Goal: Task Accomplishment & Management: Manage account settings

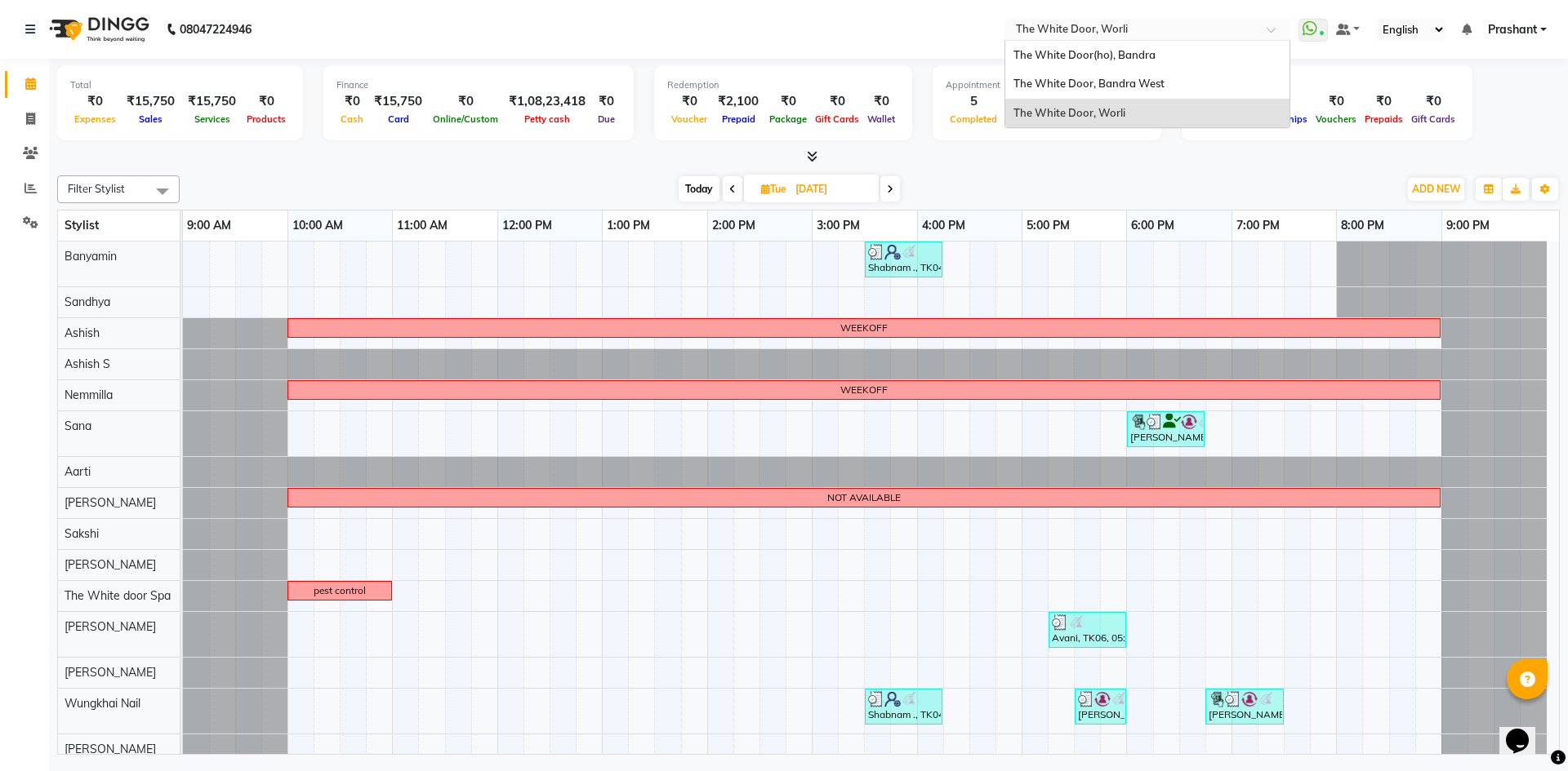
click at [1095, 28] on input "text" at bounding box center [1131, 30] width 237 height 16
click at [1090, 88] on span "The White Door, Bandra West" at bounding box center [1088, 82] width 151 height 13
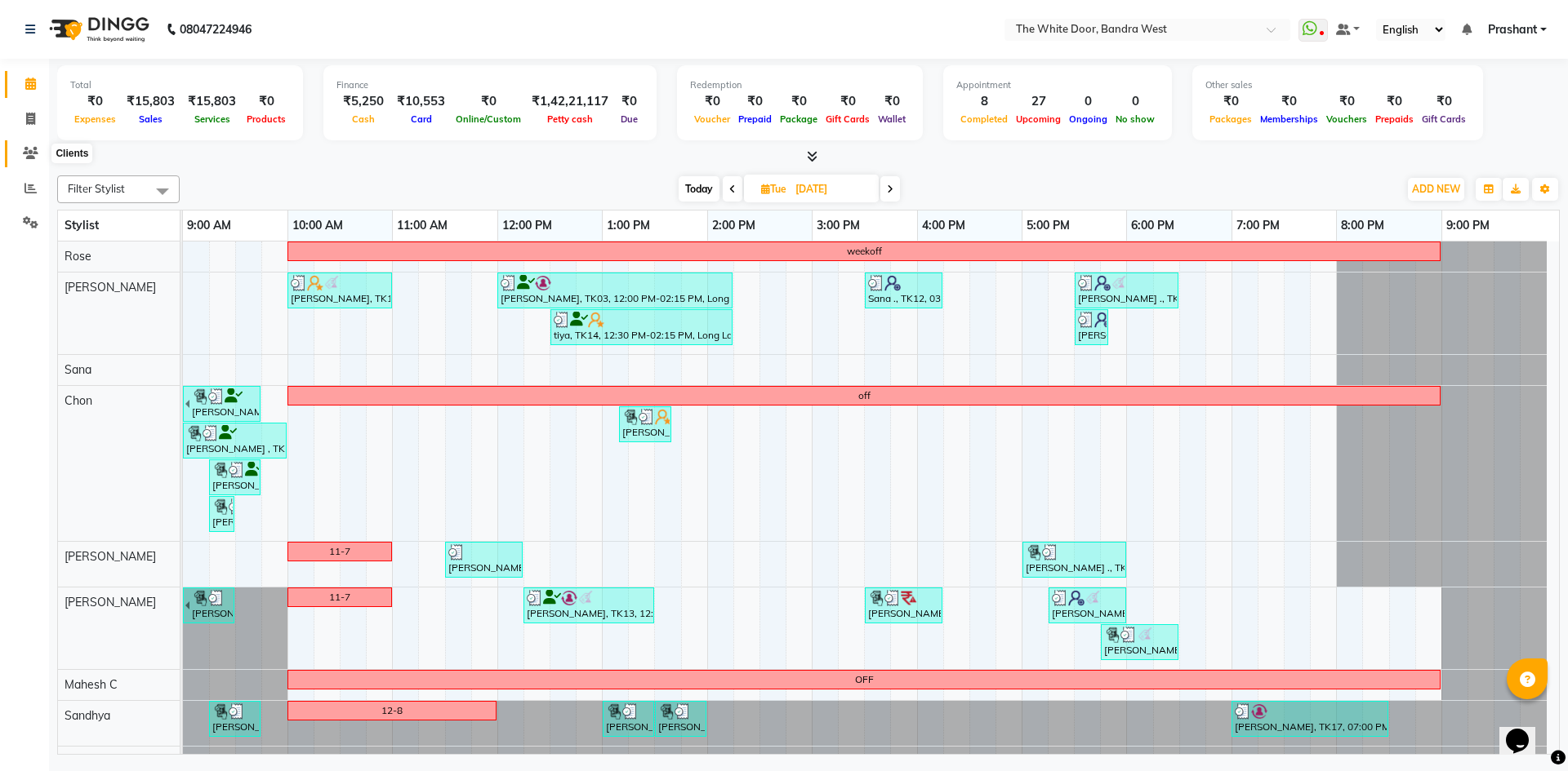
click at [29, 155] on icon at bounding box center [30, 153] width 16 height 12
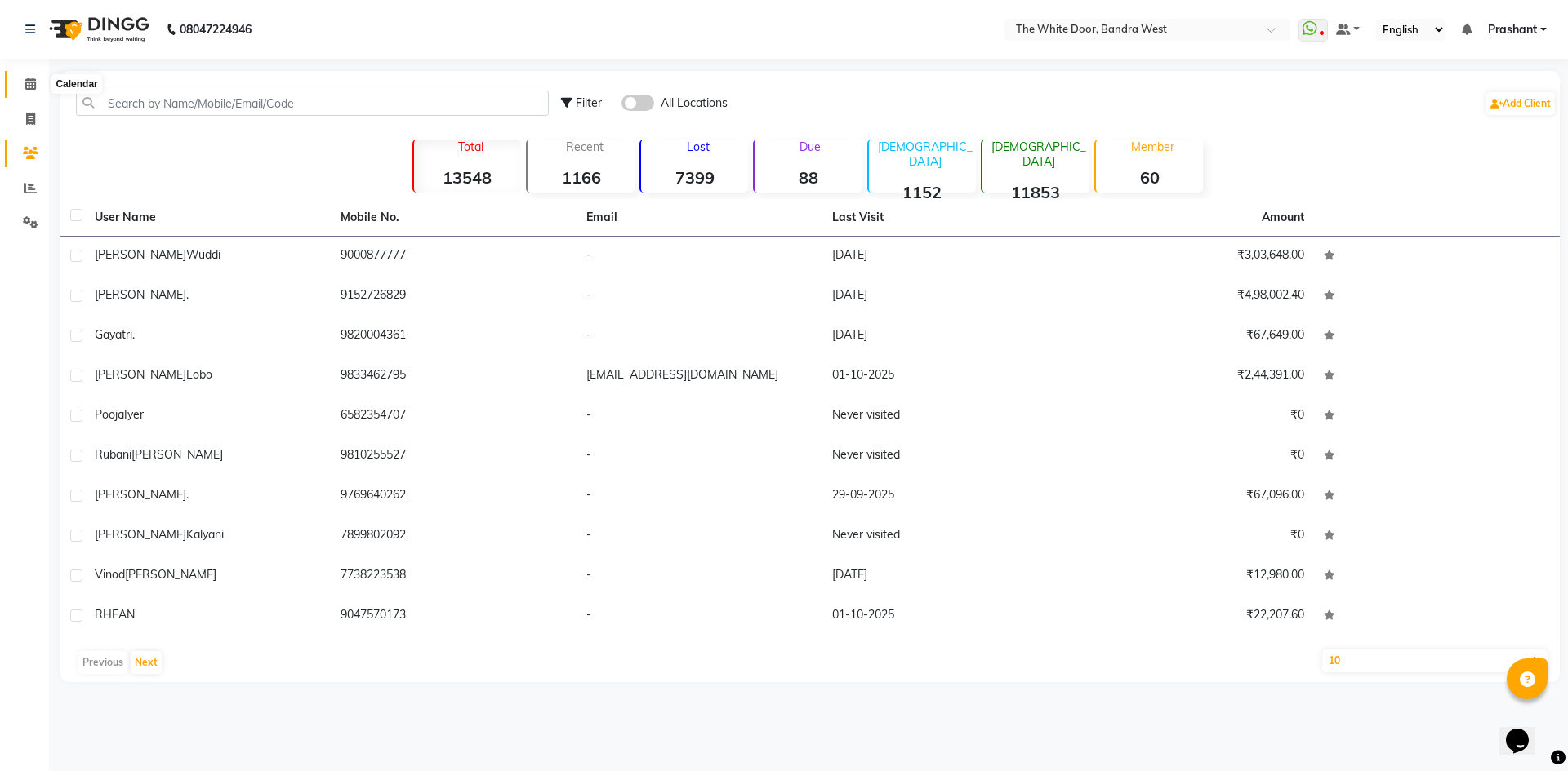
click at [30, 79] on icon at bounding box center [30, 83] width 10 height 12
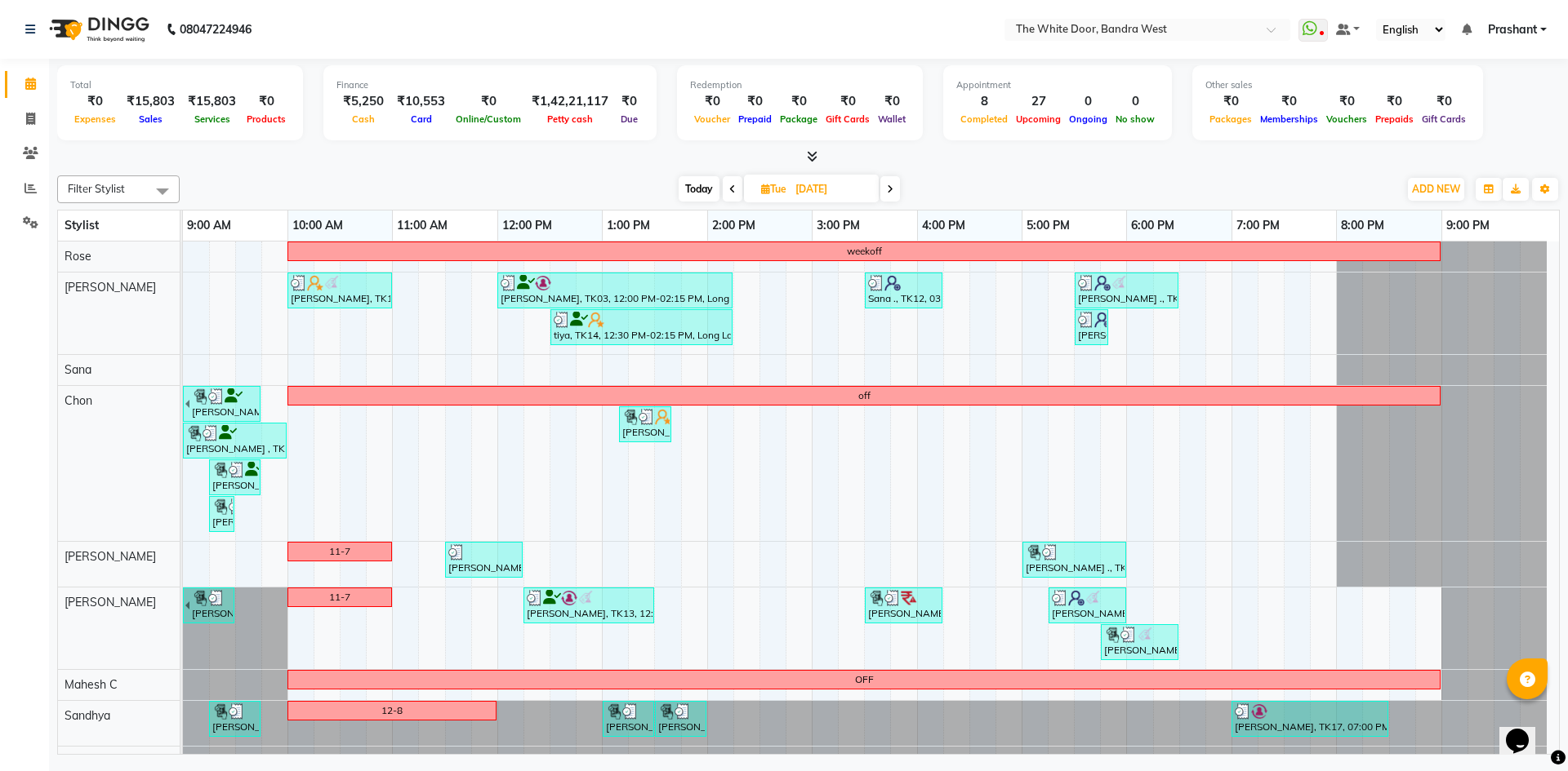
click at [890, 187] on icon at bounding box center [890, 188] width 7 height 10
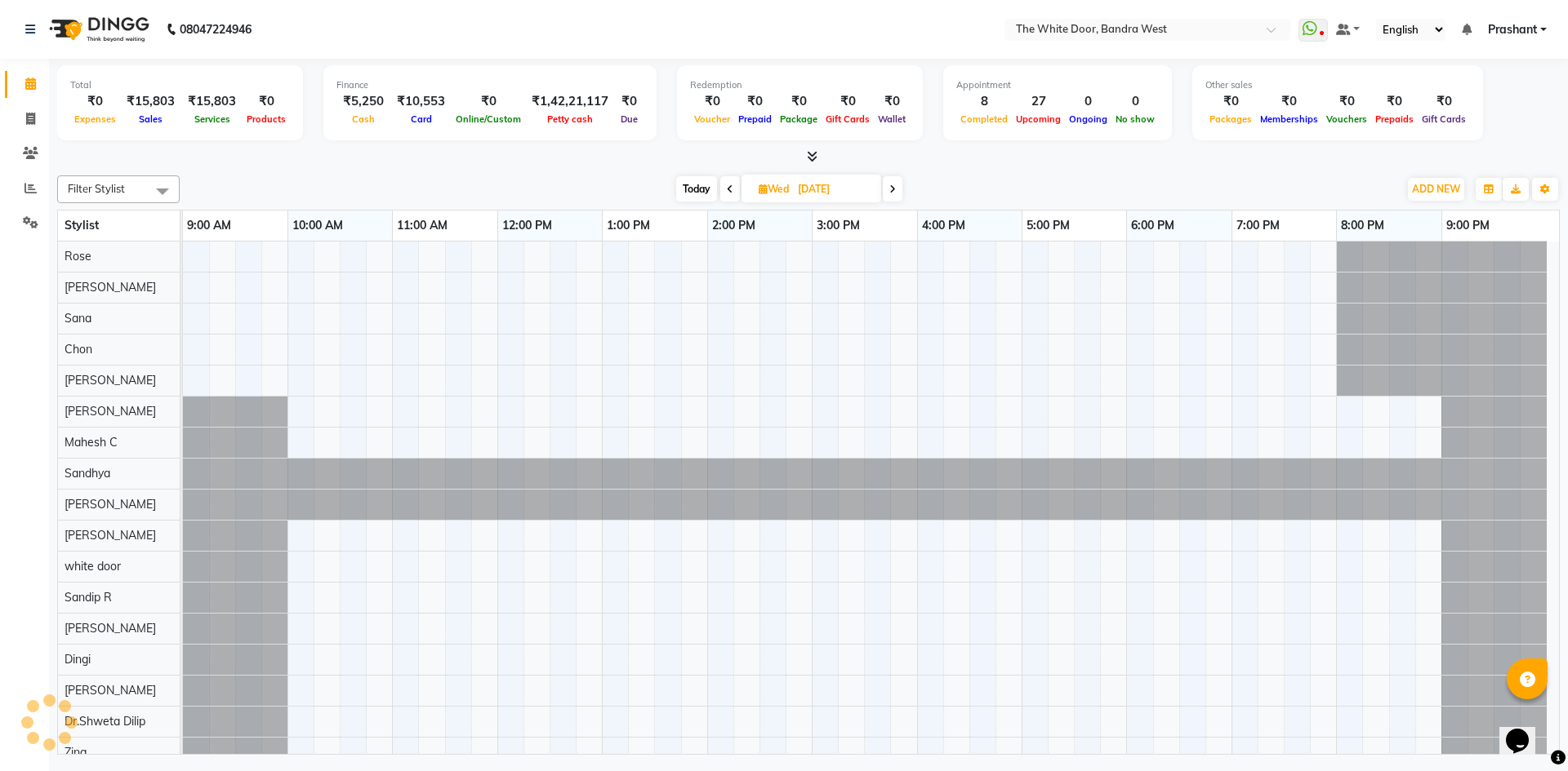
click at [890, 187] on span at bounding box center [892, 188] width 20 height 25
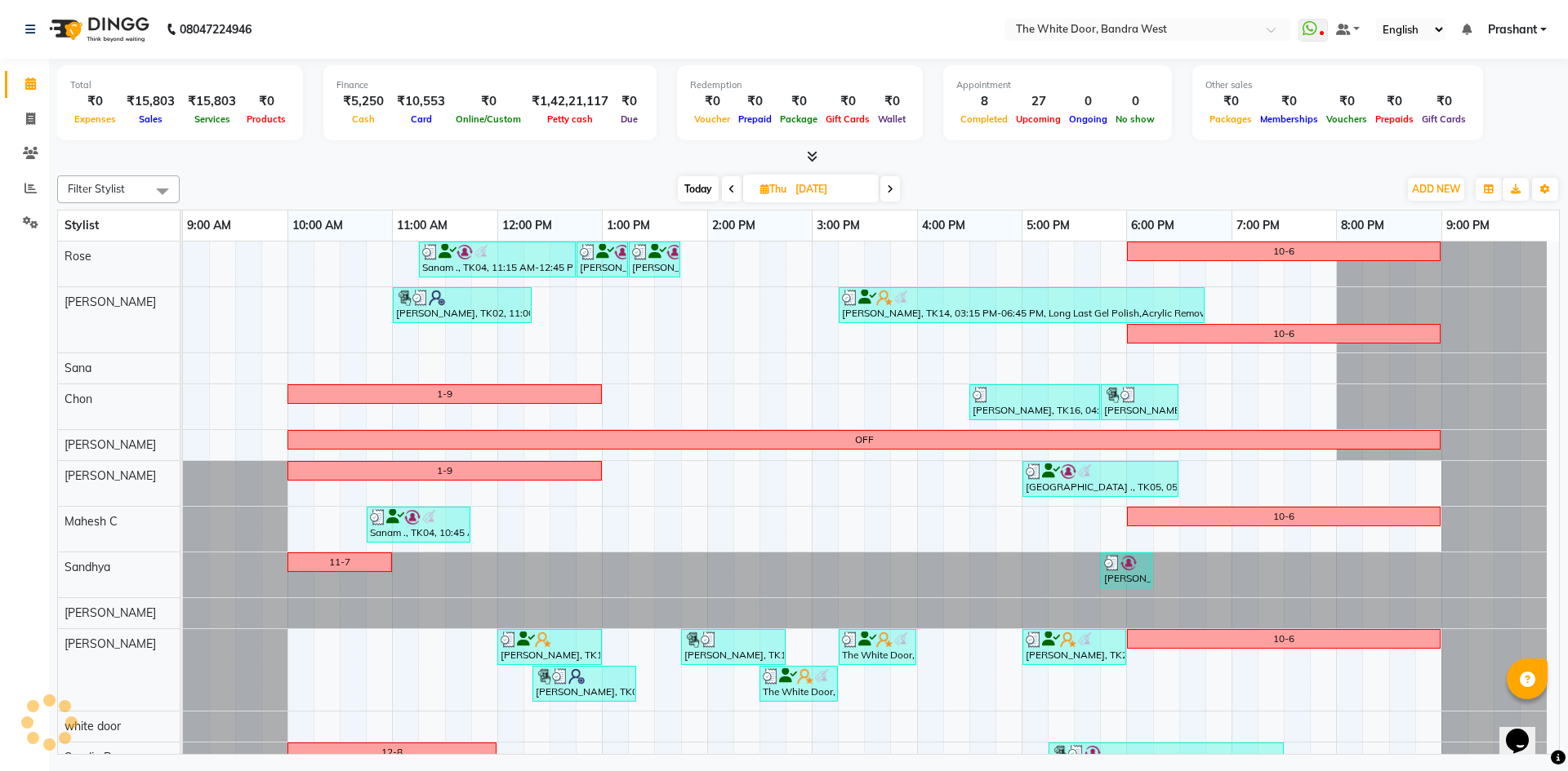
click at [890, 188] on icon at bounding box center [890, 188] width 7 height 10
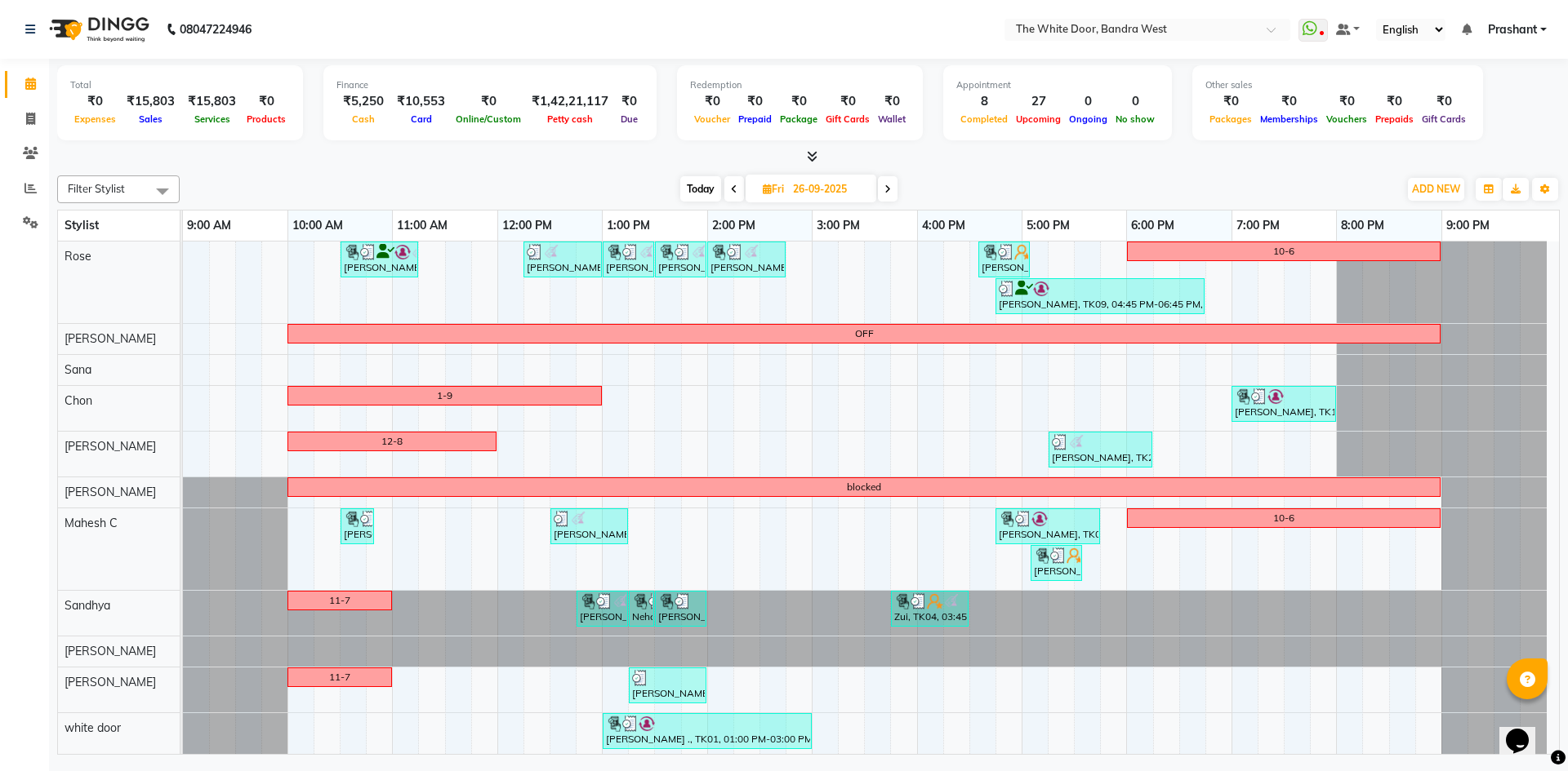
click at [895, 189] on span at bounding box center [887, 188] width 20 height 25
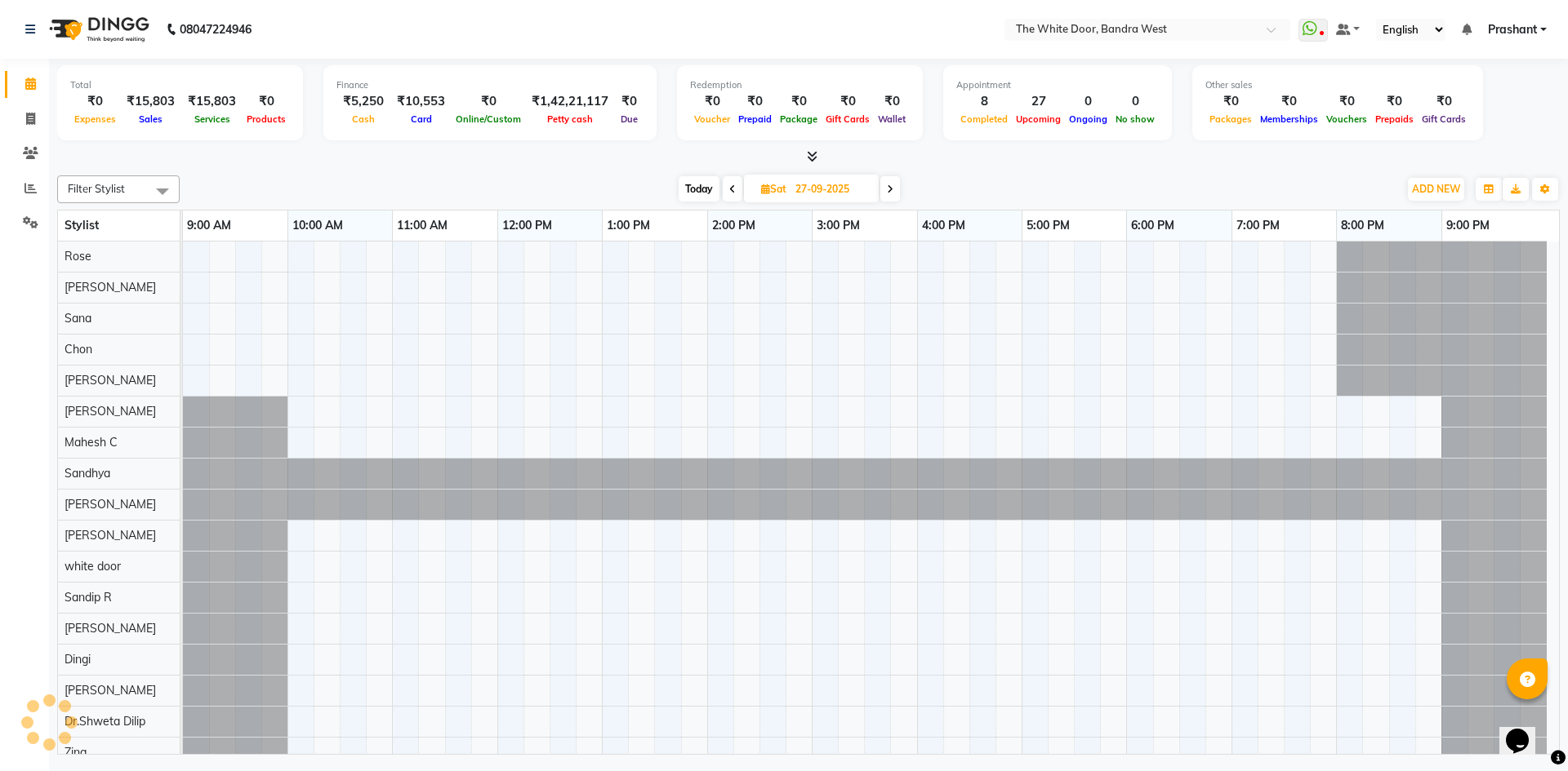
click at [895, 189] on span at bounding box center [890, 188] width 20 height 25
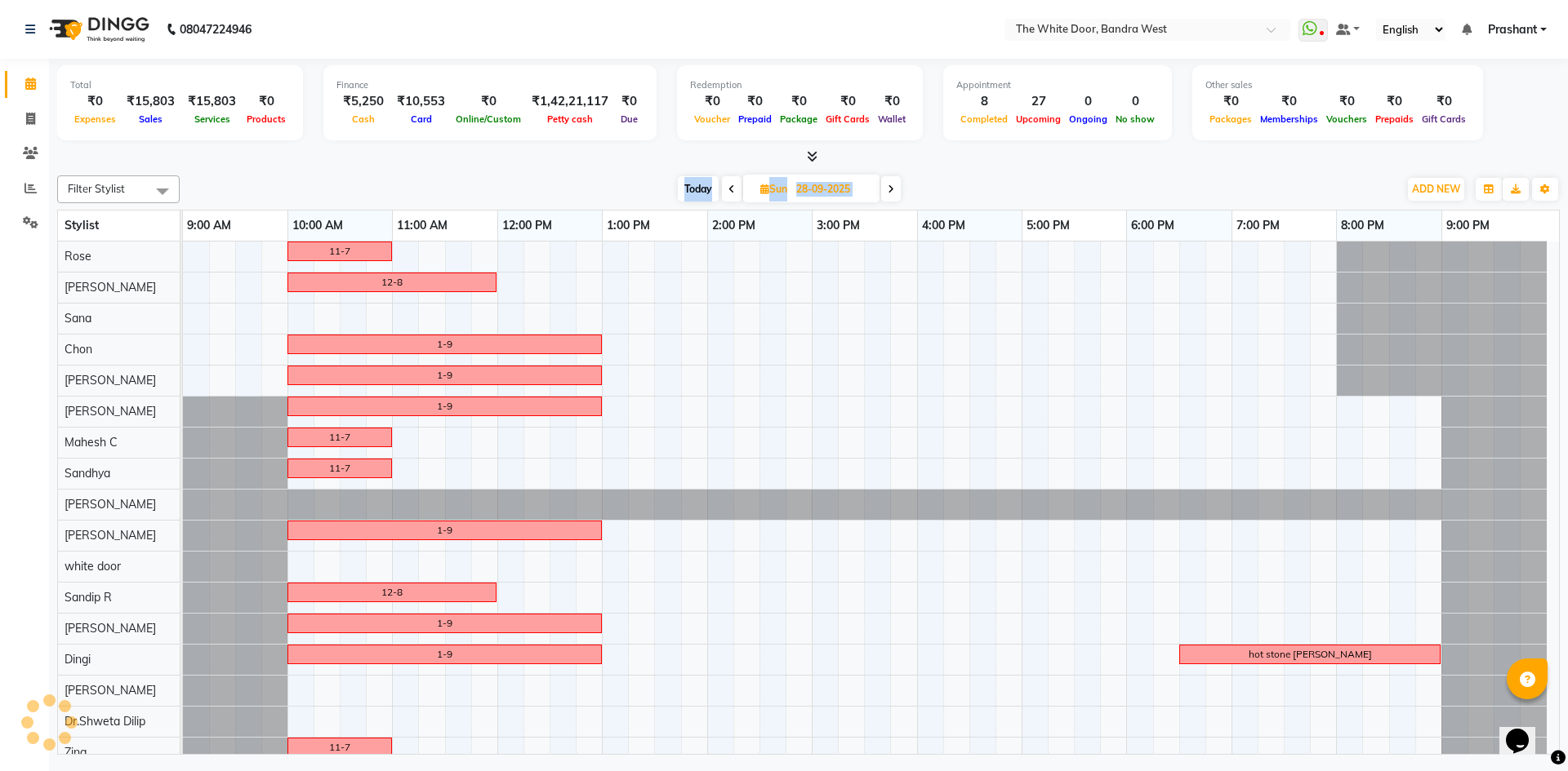
click at [895, 188] on span at bounding box center [890, 188] width 20 height 25
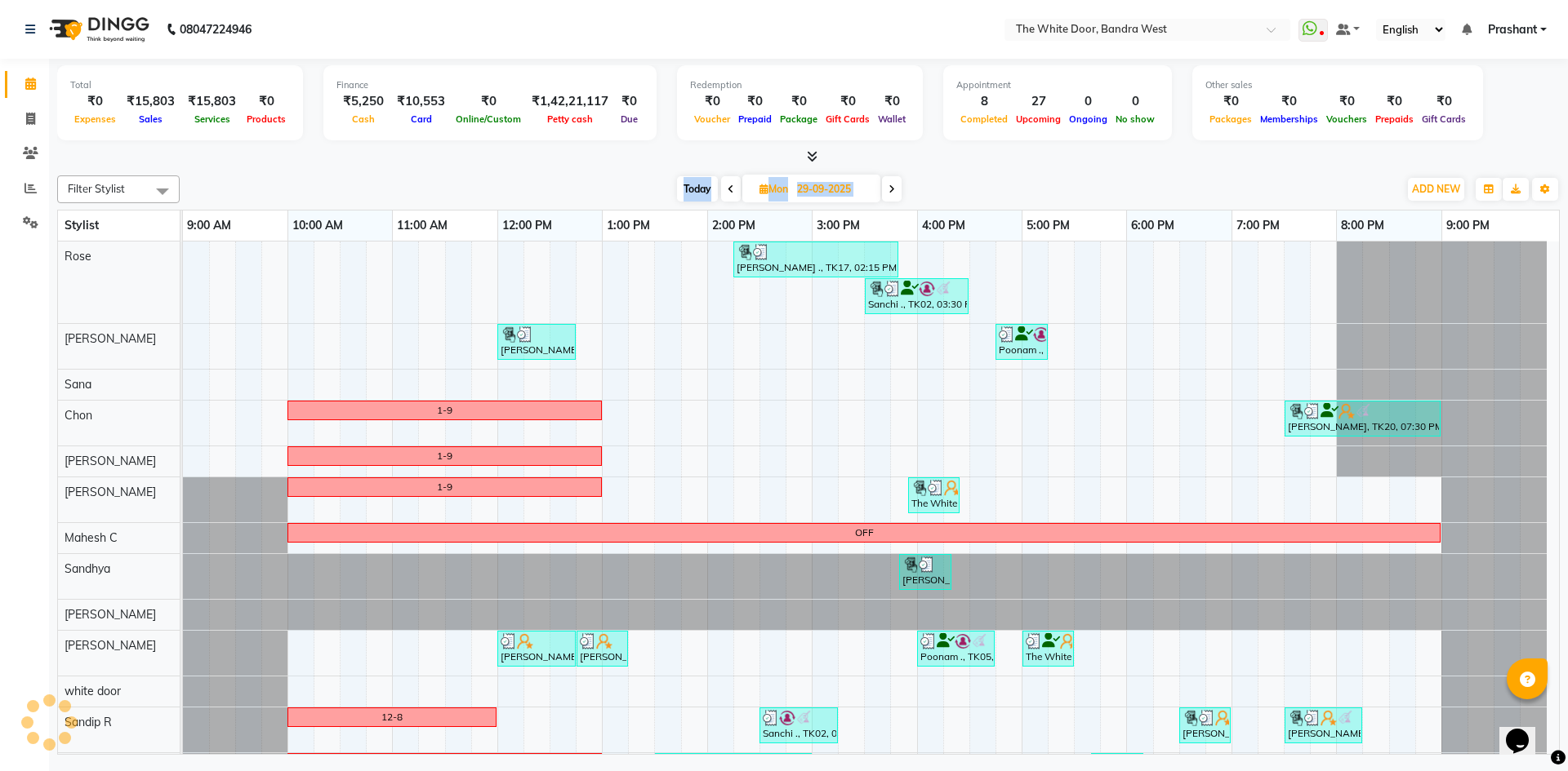
click at [895, 188] on icon at bounding box center [892, 188] width 7 height 10
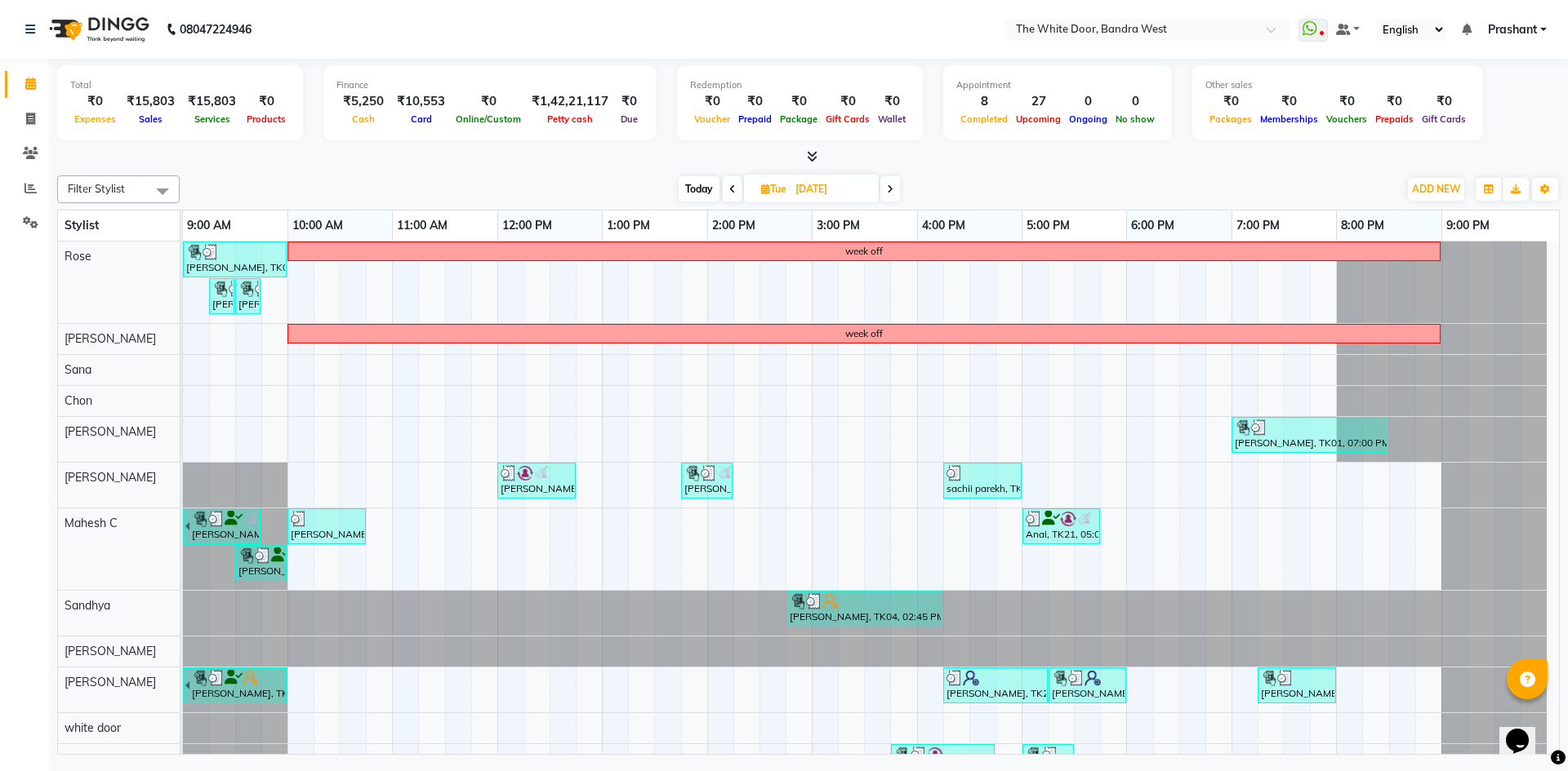
click at [723, 188] on span at bounding box center [732, 188] width 20 height 25
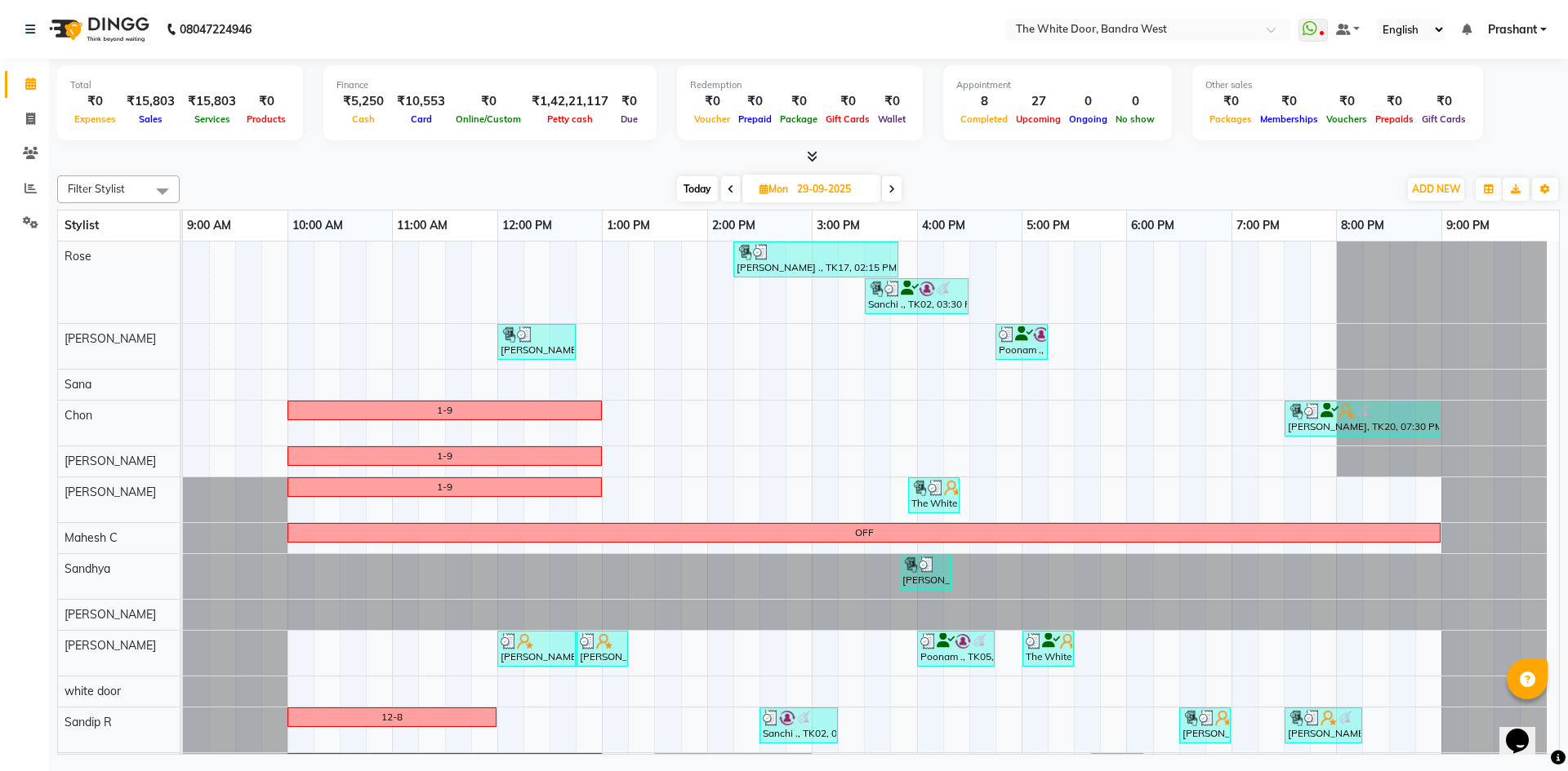
click at [728, 191] on icon at bounding box center [731, 188] width 7 height 10
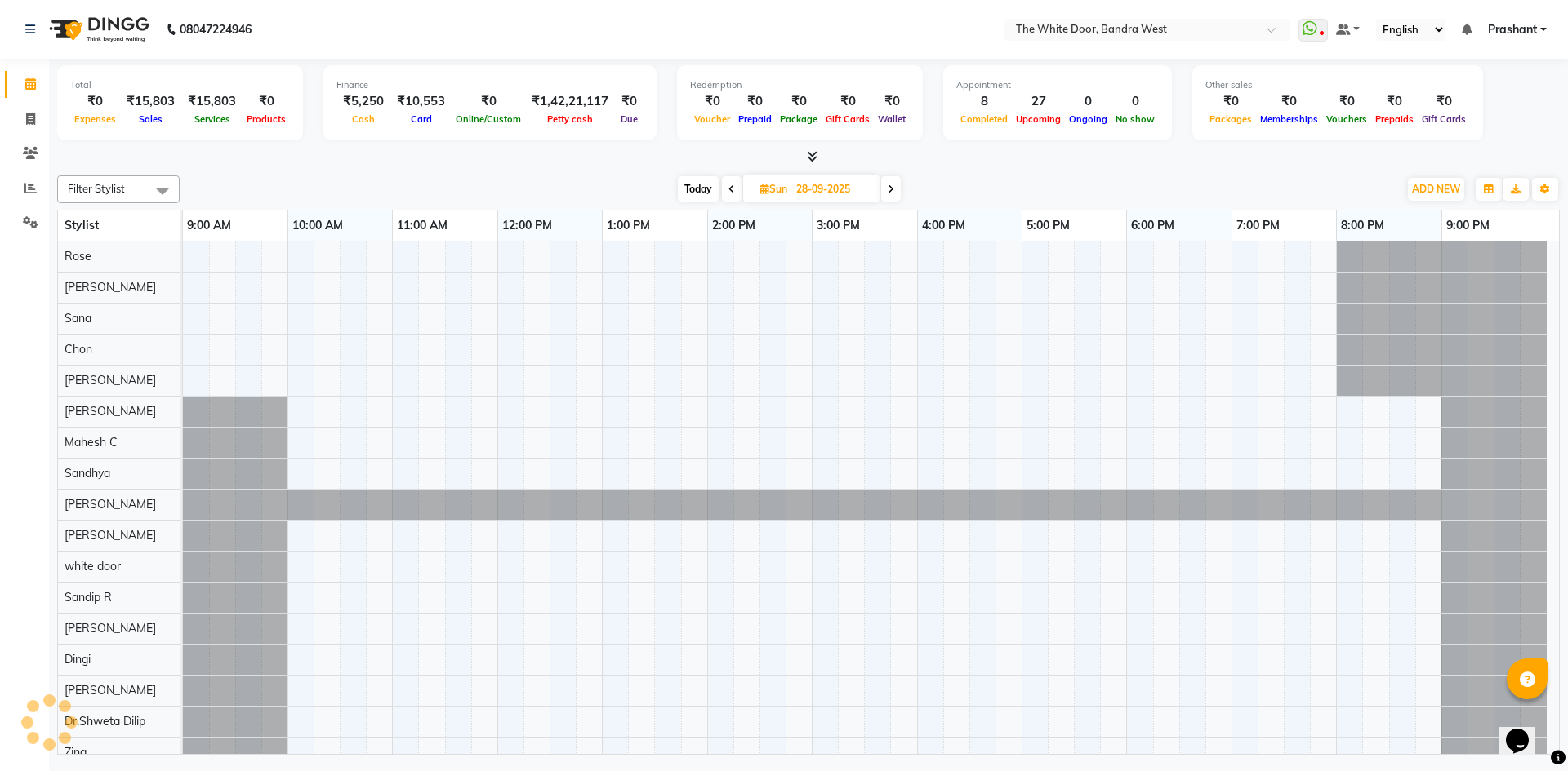
click at [728, 188] on icon at bounding box center [731, 188] width 7 height 10
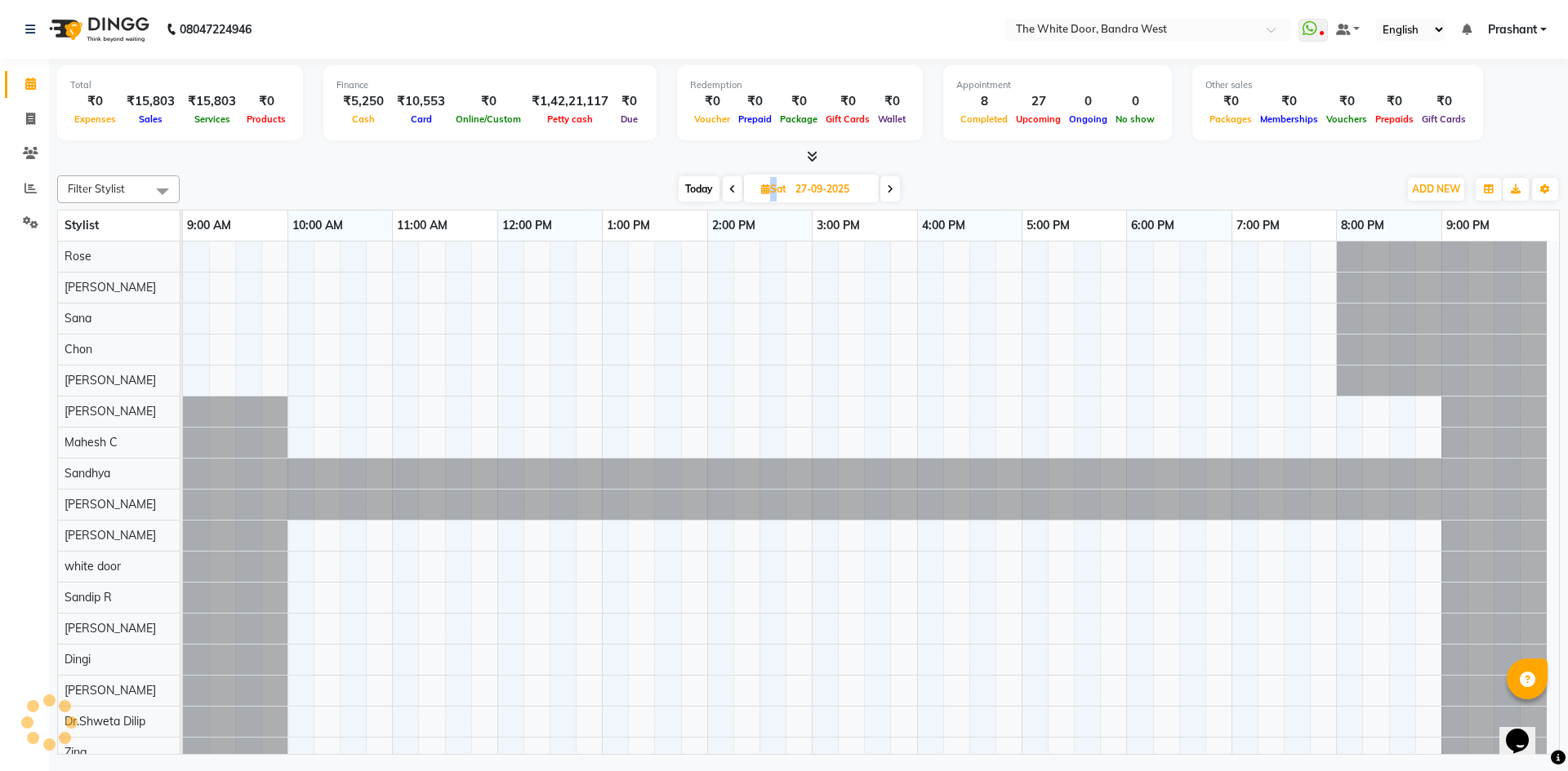
click at [729, 188] on icon at bounding box center [732, 188] width 7 height 10
click at [728, 188] on span at bounding box center [734, 188] width 20 height 25
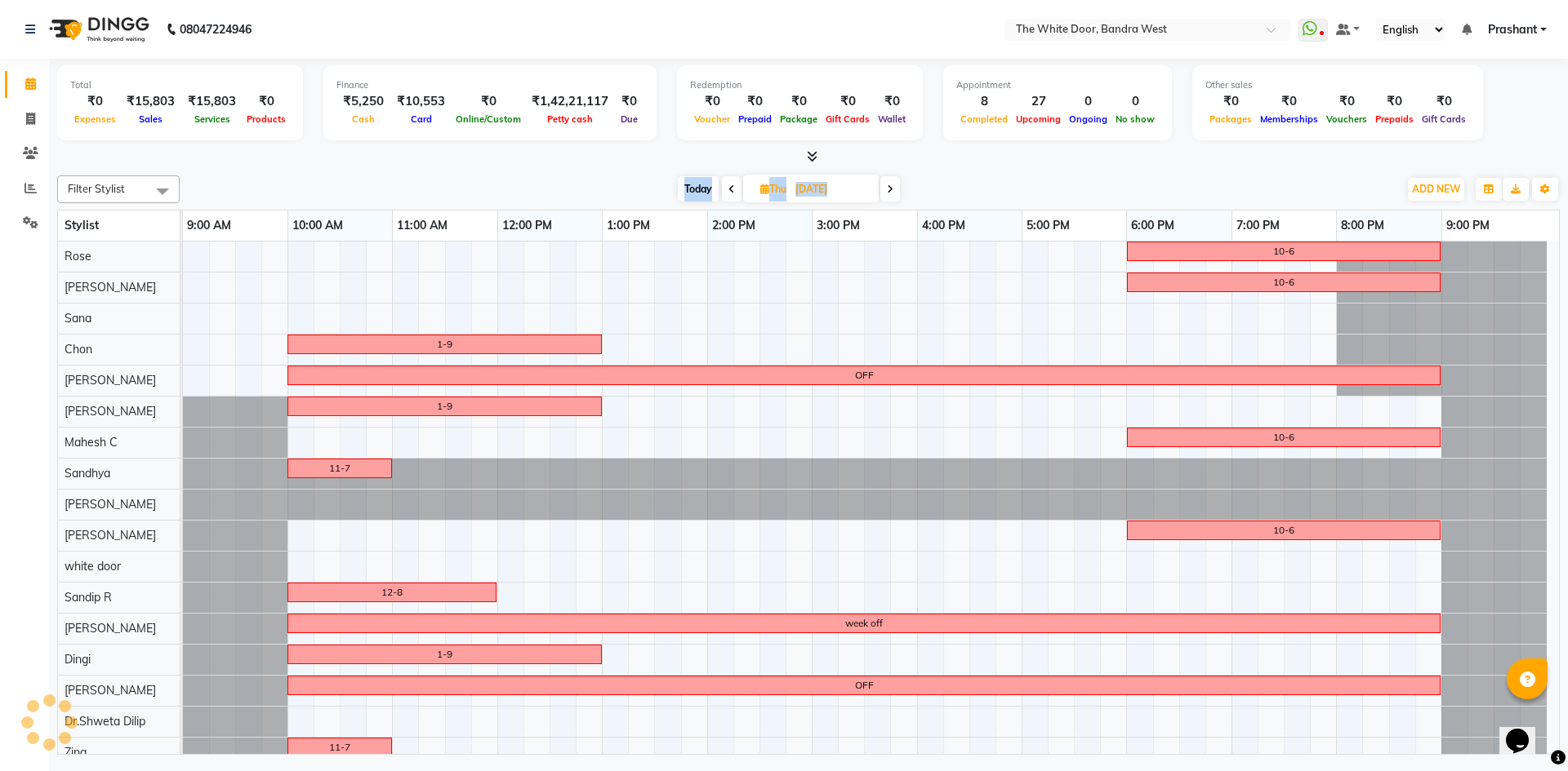
click at [728, 188] on icon at bounding box center [731, 188] width 7 height 10
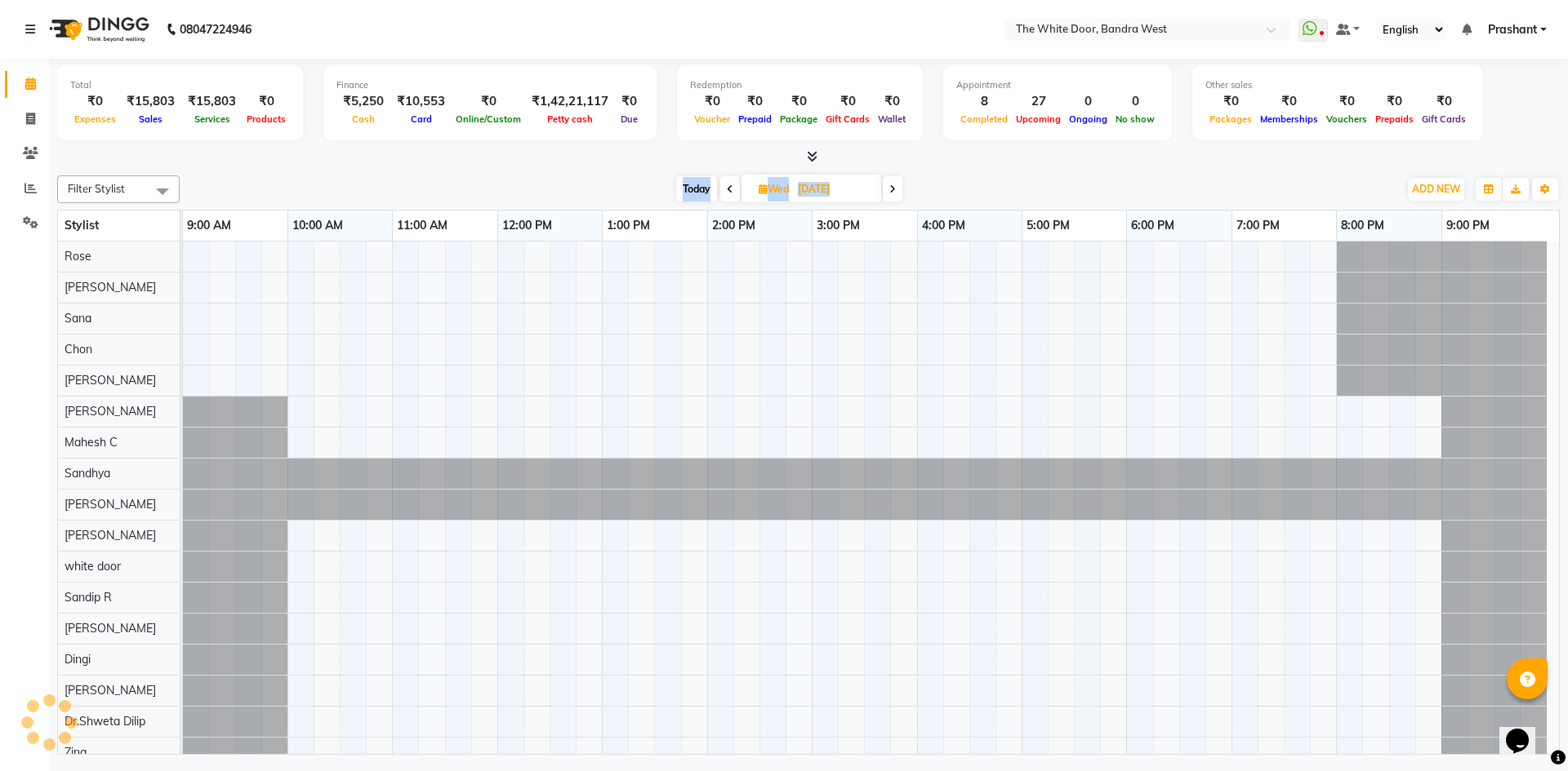
click at [728, 188] on icon at bounding box center [731, 188] width 7 height 10
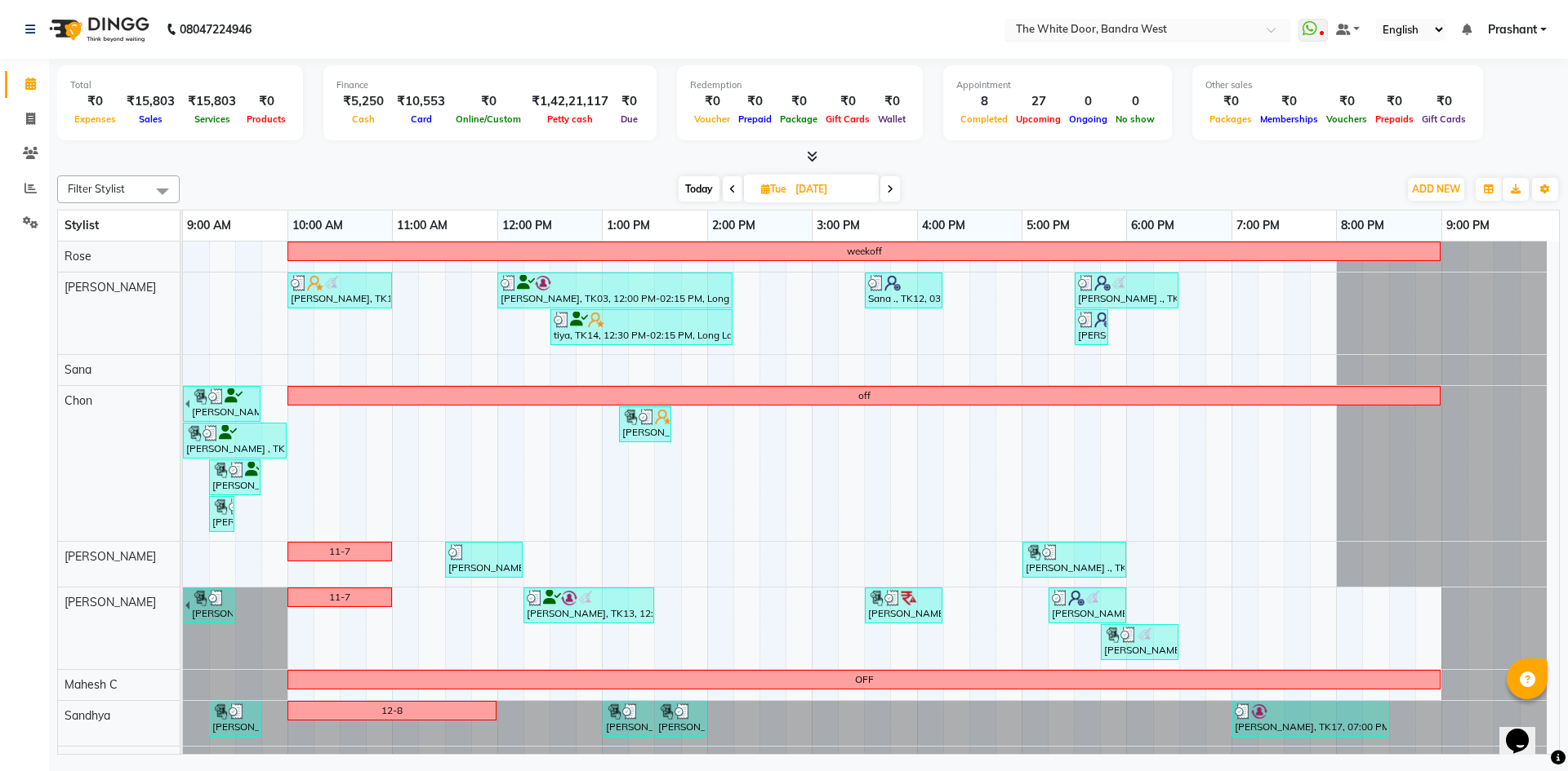
click at [1105, 34] on input "text" at bounding box center [1131, 30] width 237 height 16
click at [334, 56] on nav "08047224946 Select Location × The White Door, Bandra West The White Door(ho), B…" at bounding box center [784, 30] width 1568 height 59
click at [892, 184] on icon at bounding box center [890, 188] width 7 height 10
type input "24-09-2025"
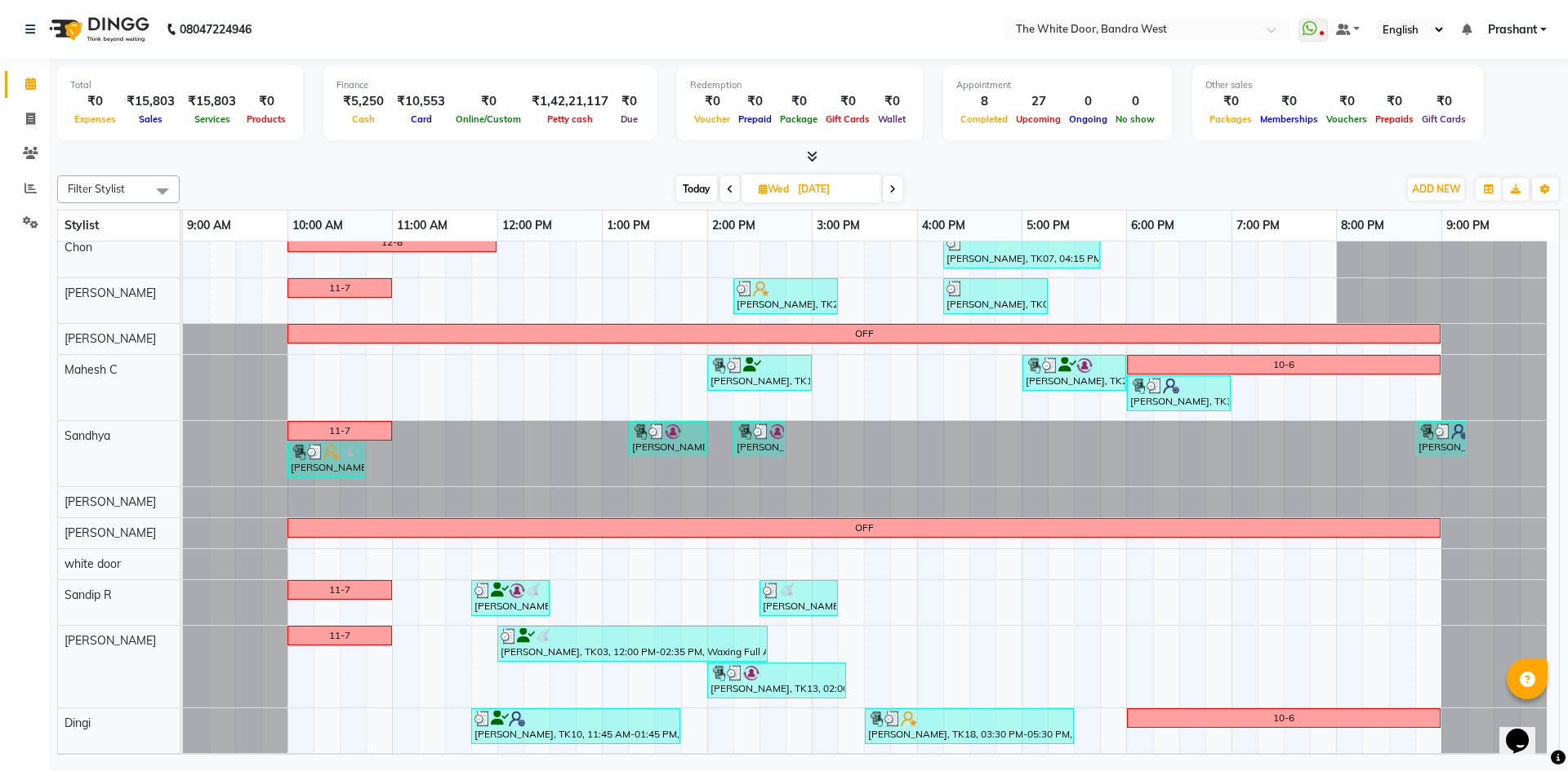
scroll to position [163, 0]
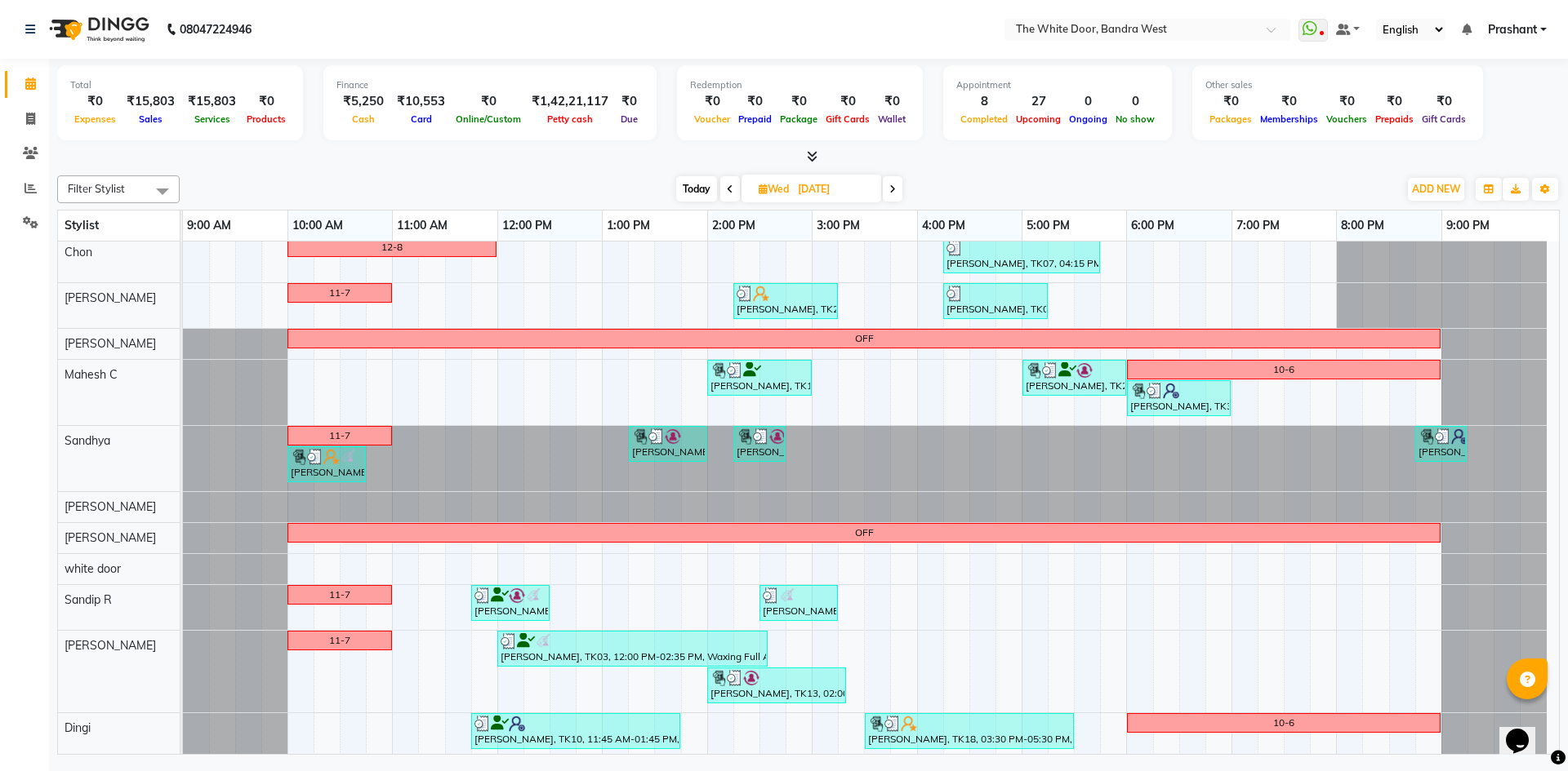
click at [789, 183] on span "Wed" at bounding box center [774, 189] width 38 height 12
select select "9"
select select "2025"
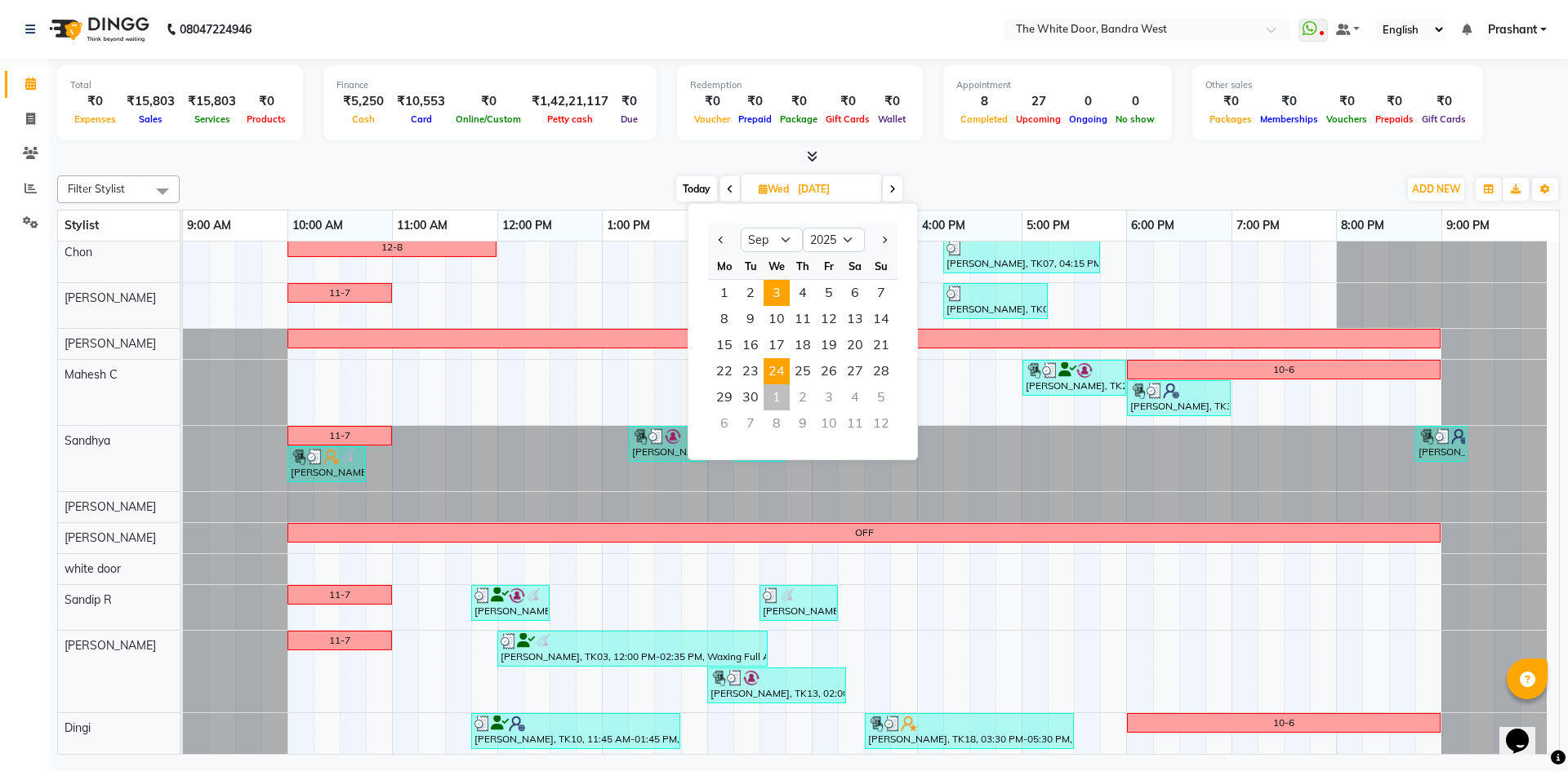
click at [780, 291] on span "3" at bounding box center [777, 293] width 26 height 26
type input "03-09-2025"
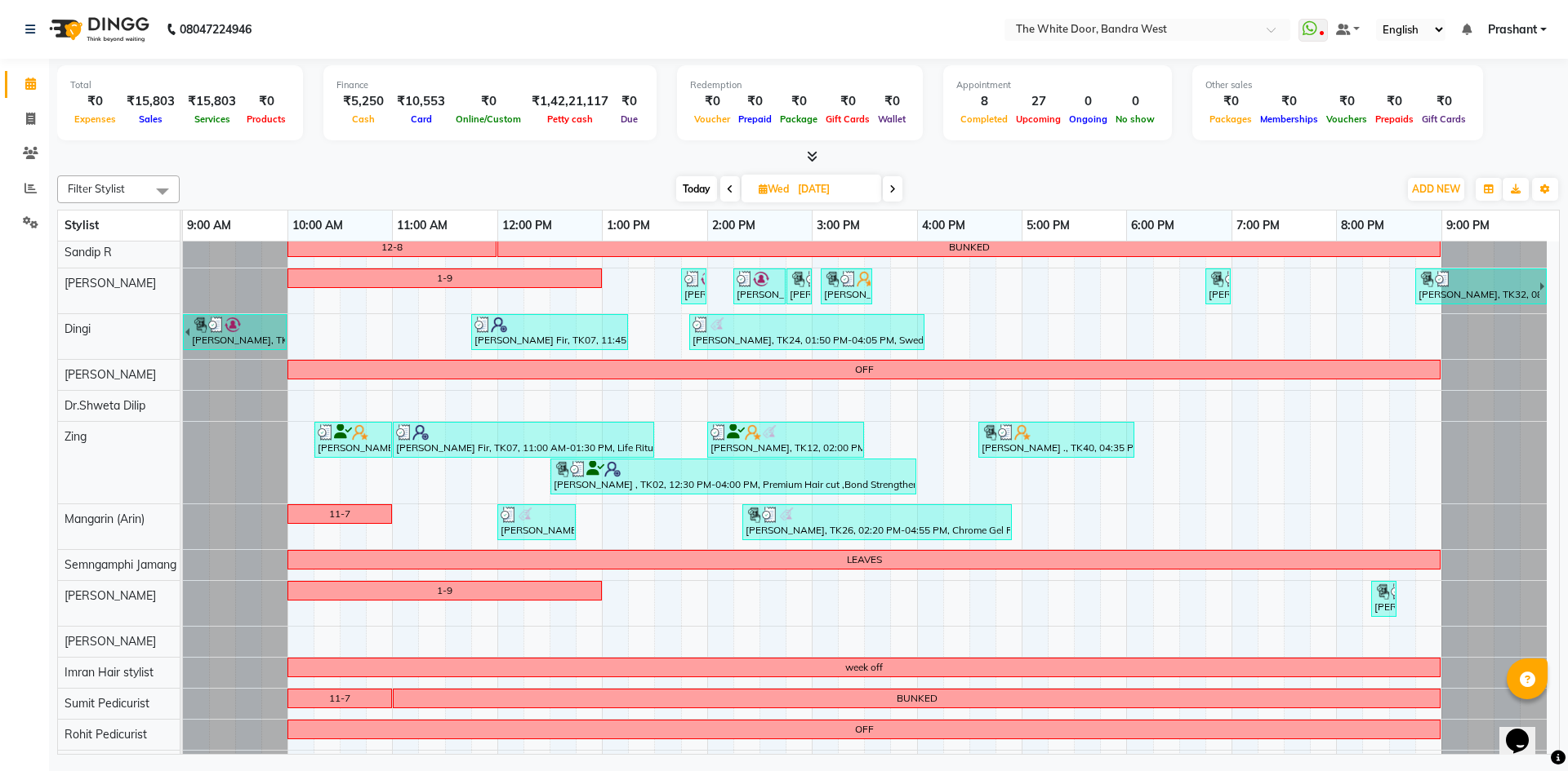
scroll to position [490, 0]
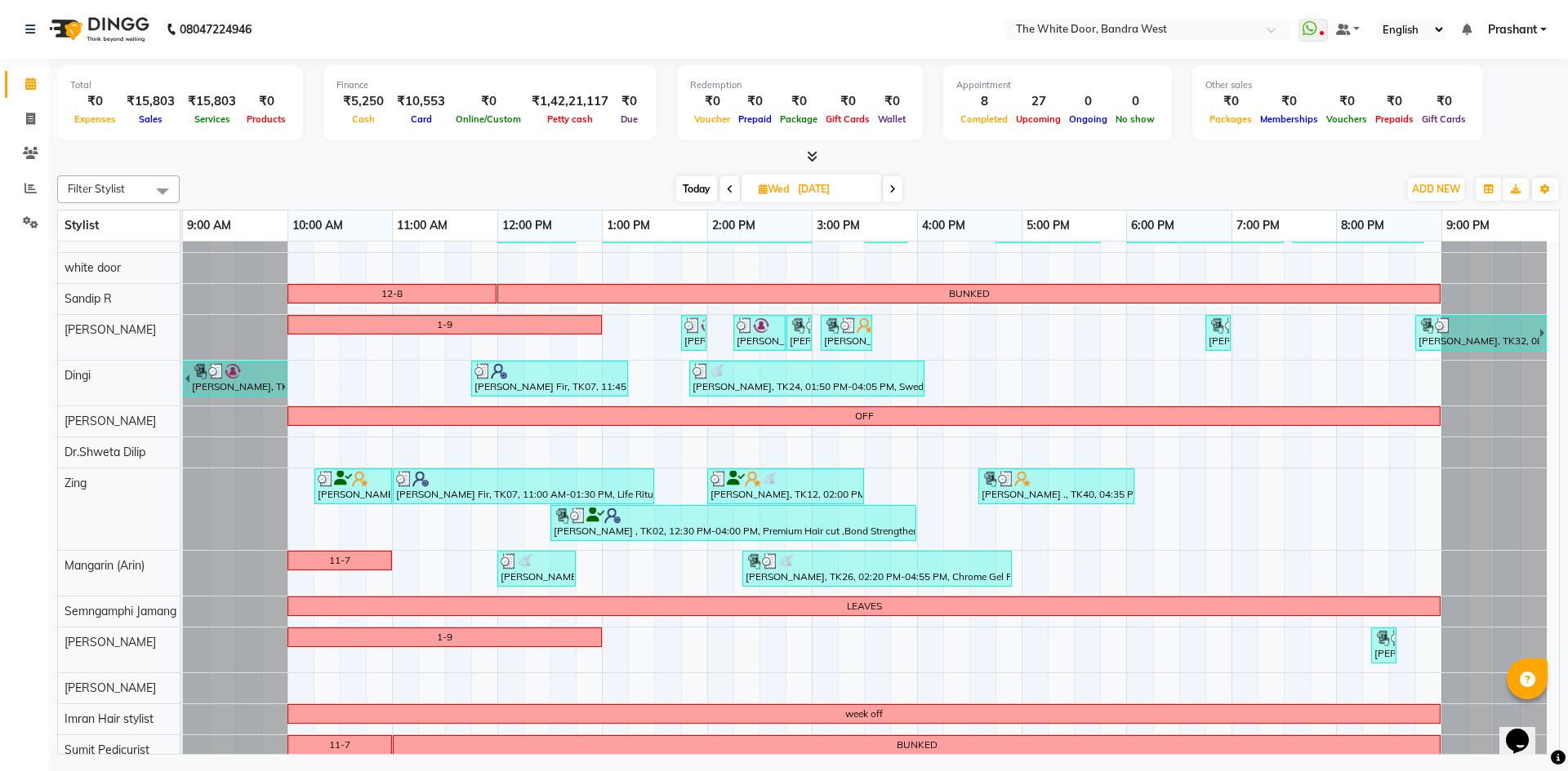
click at [800, 181] on input "03-09-2025" at bounding box center [834, 189] width 82 height 24
select select "9"
select select "2025"
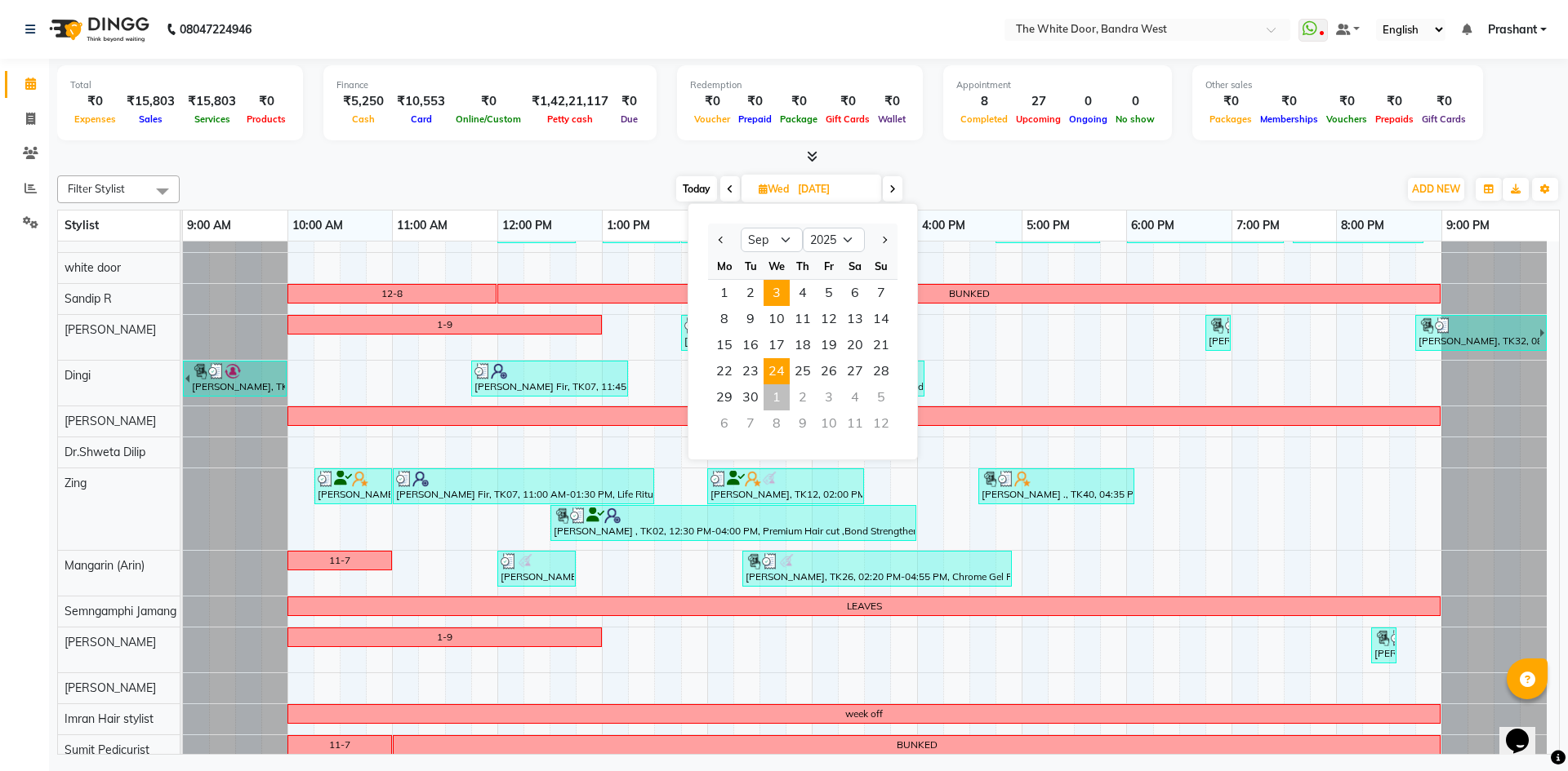
click at [779, 370] on span "24" at bounding box center [777, 372] width 26 height 26
type input "24-09-2025"
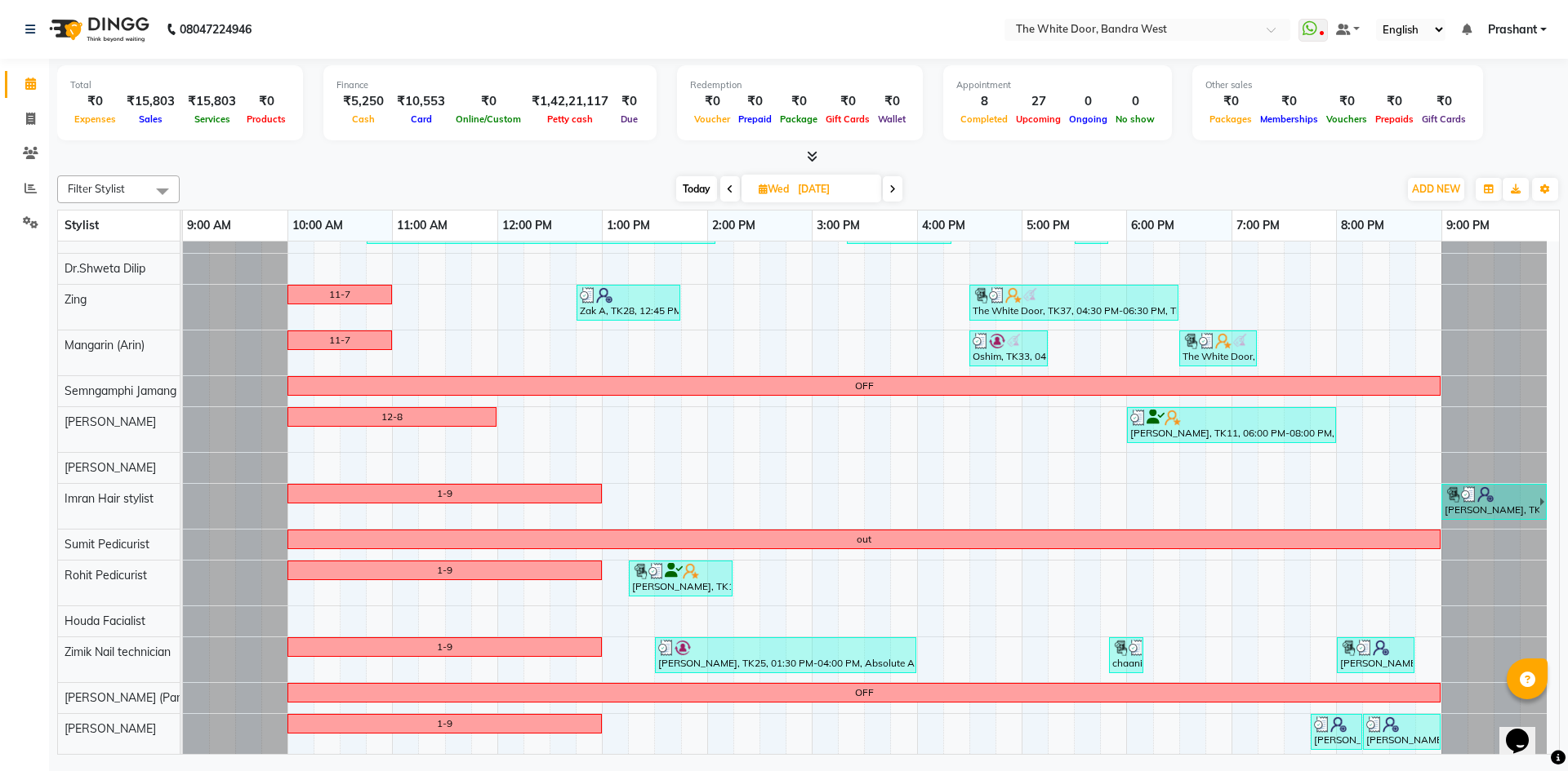
scroll to position [632, 0]
